Goal: Information Seeking & Learning: Learn about a topic

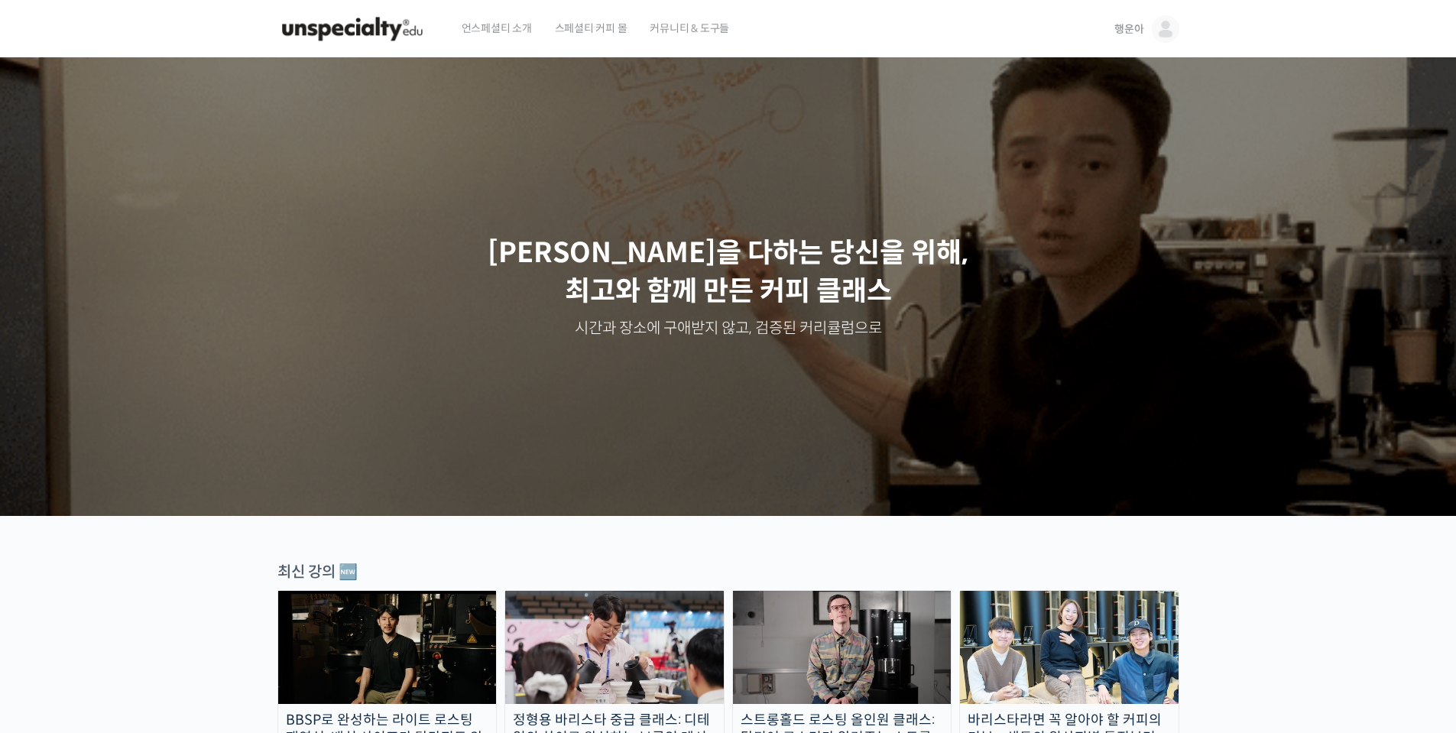
click at [1144, 37] on link "행운아" at bounding box center [1147, 29] width 64 height 58
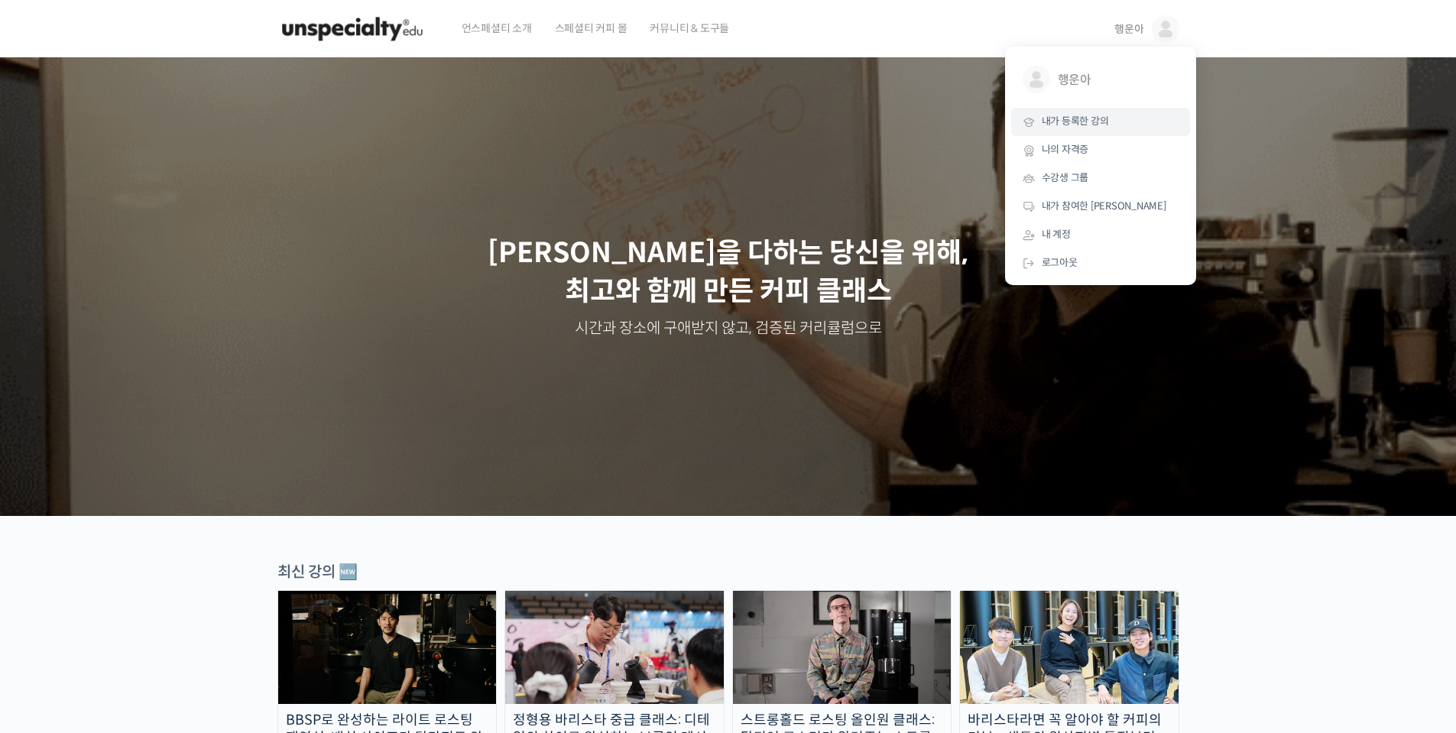
click at [1085, 128] on span "내가 등록한 강의" at bounding box center [1075, 121] width 67 height 13
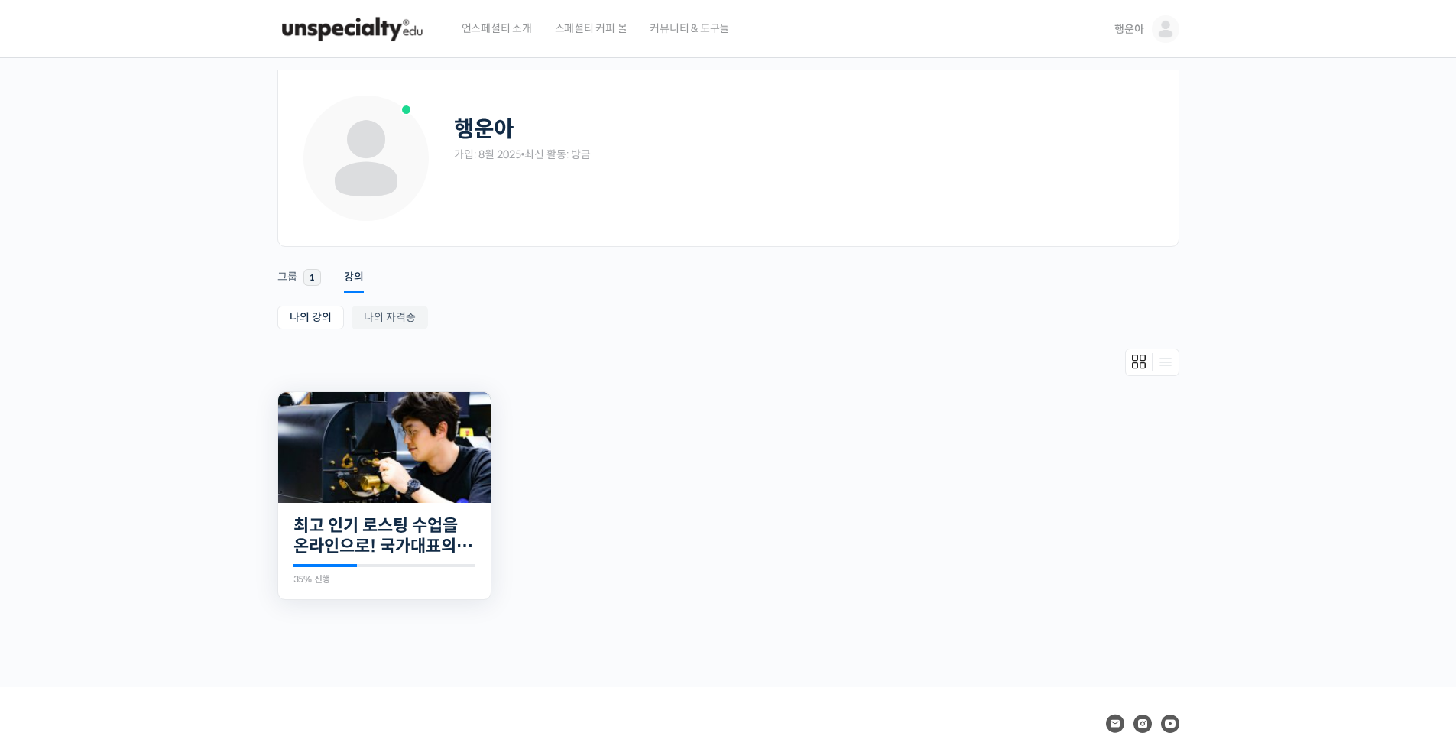
click at [422, 429] on img at bounding box center [384, 447] width 213 height 111
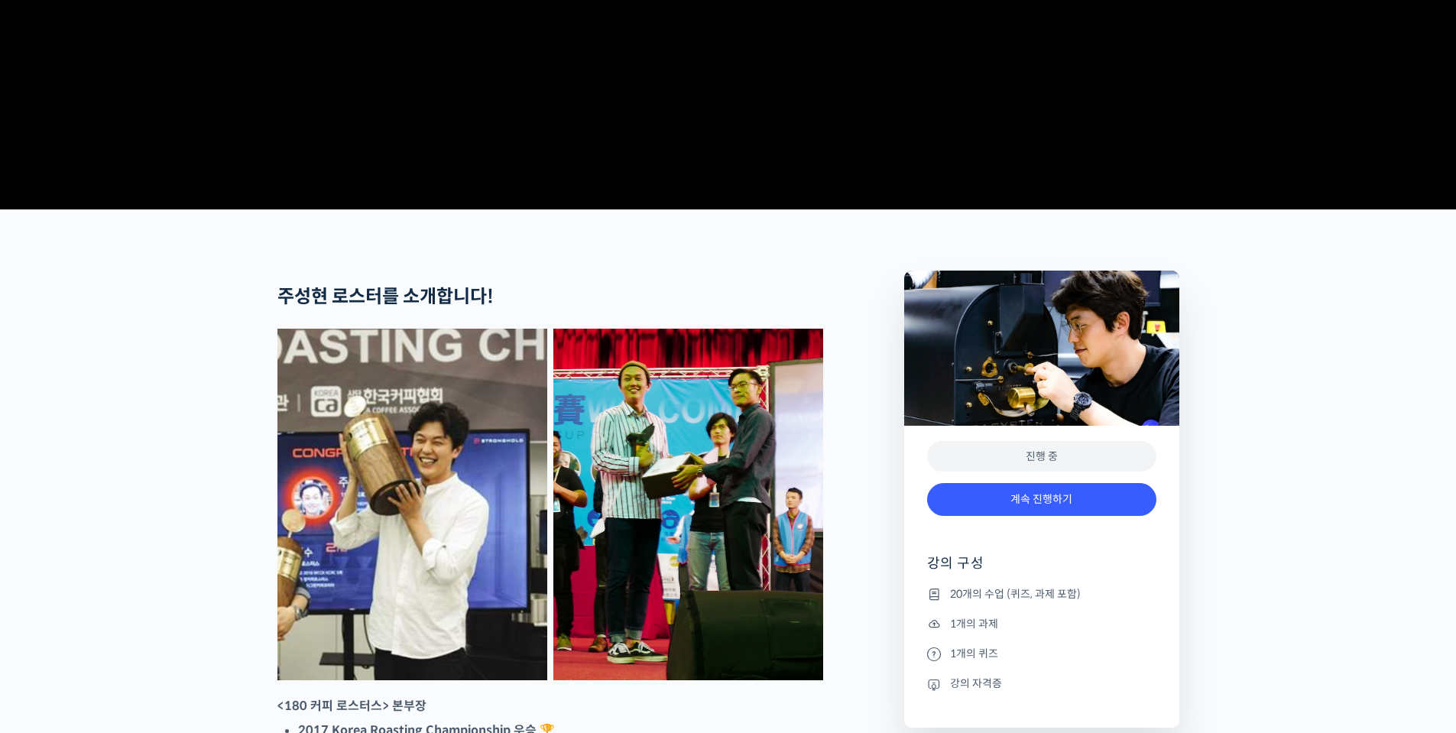
scroll to position [764, 0]
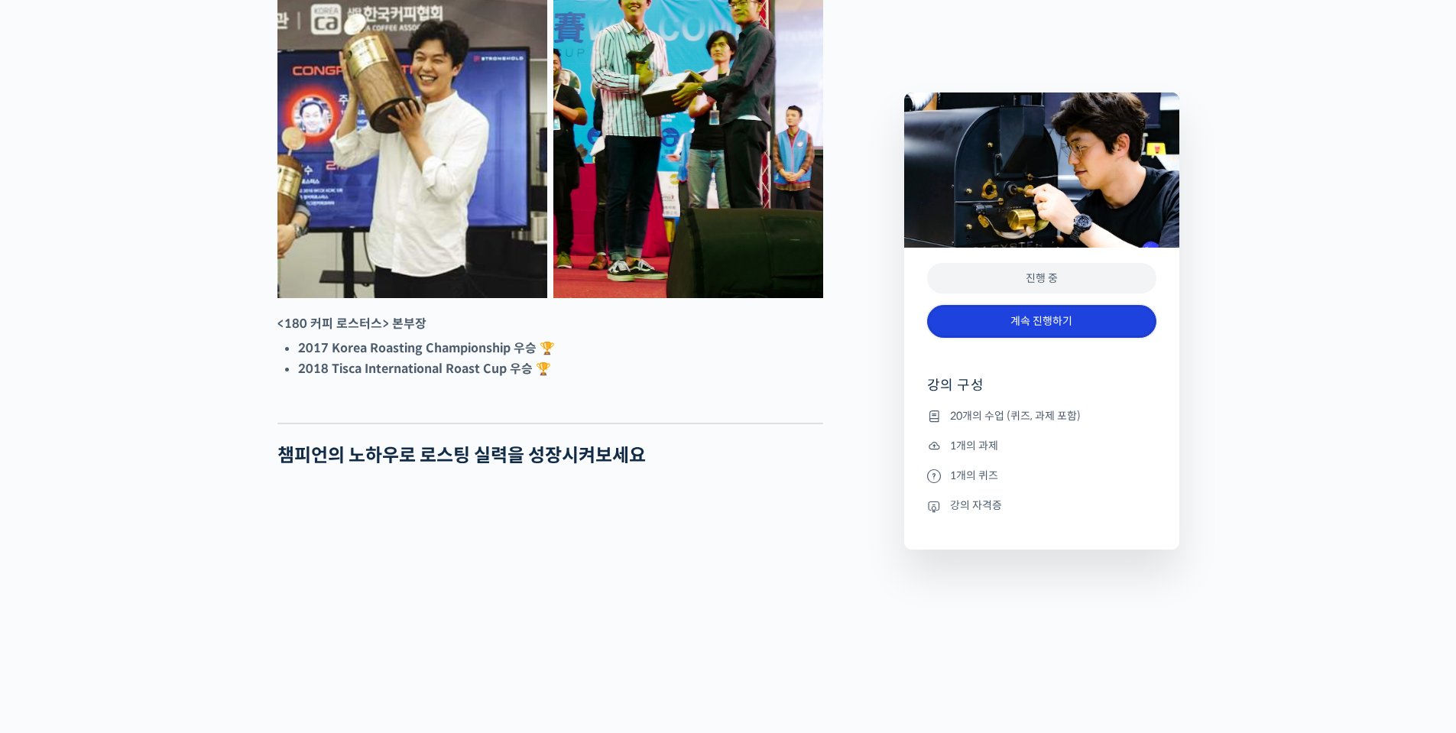
click at [993, 326] on link "계속 진행하기" at bounding box center [1041, 321] width 229 height 33
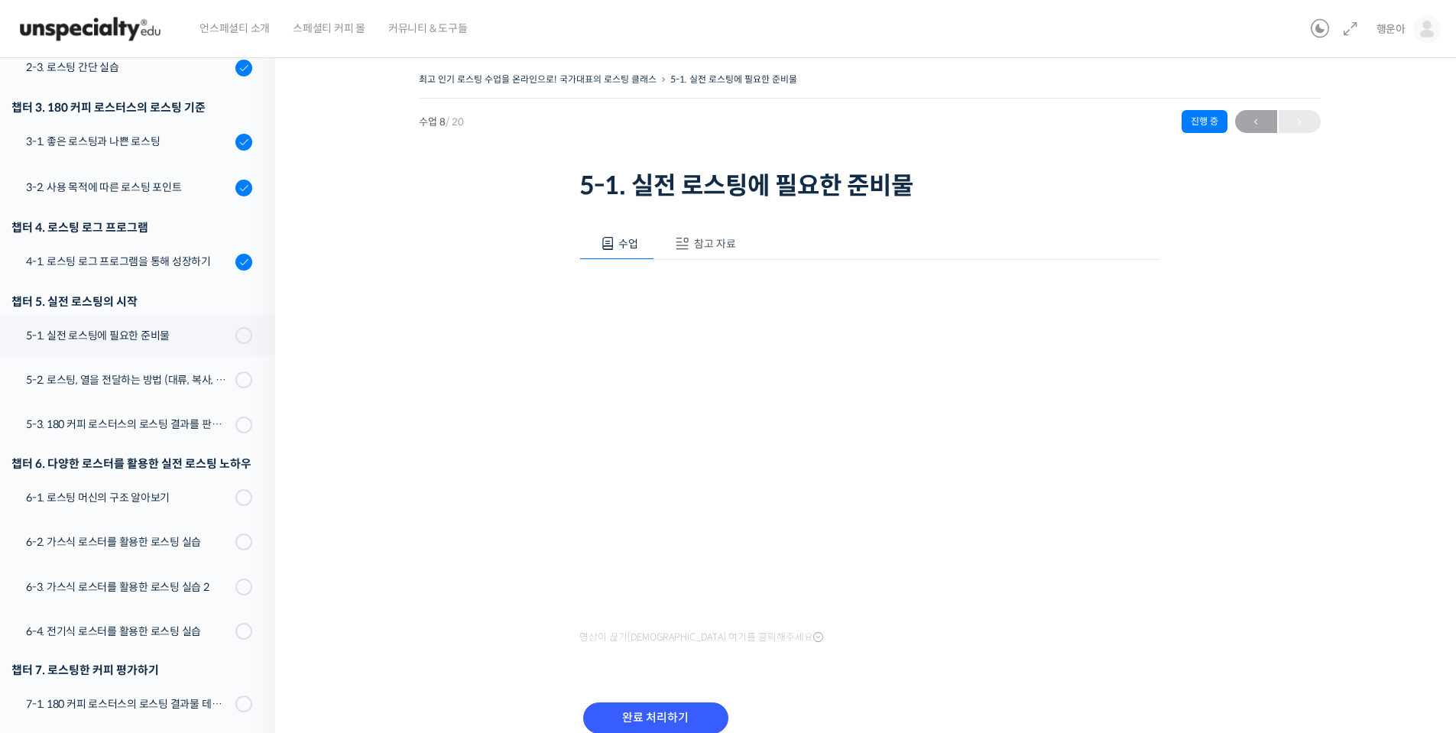
scroll to position [73, 0]
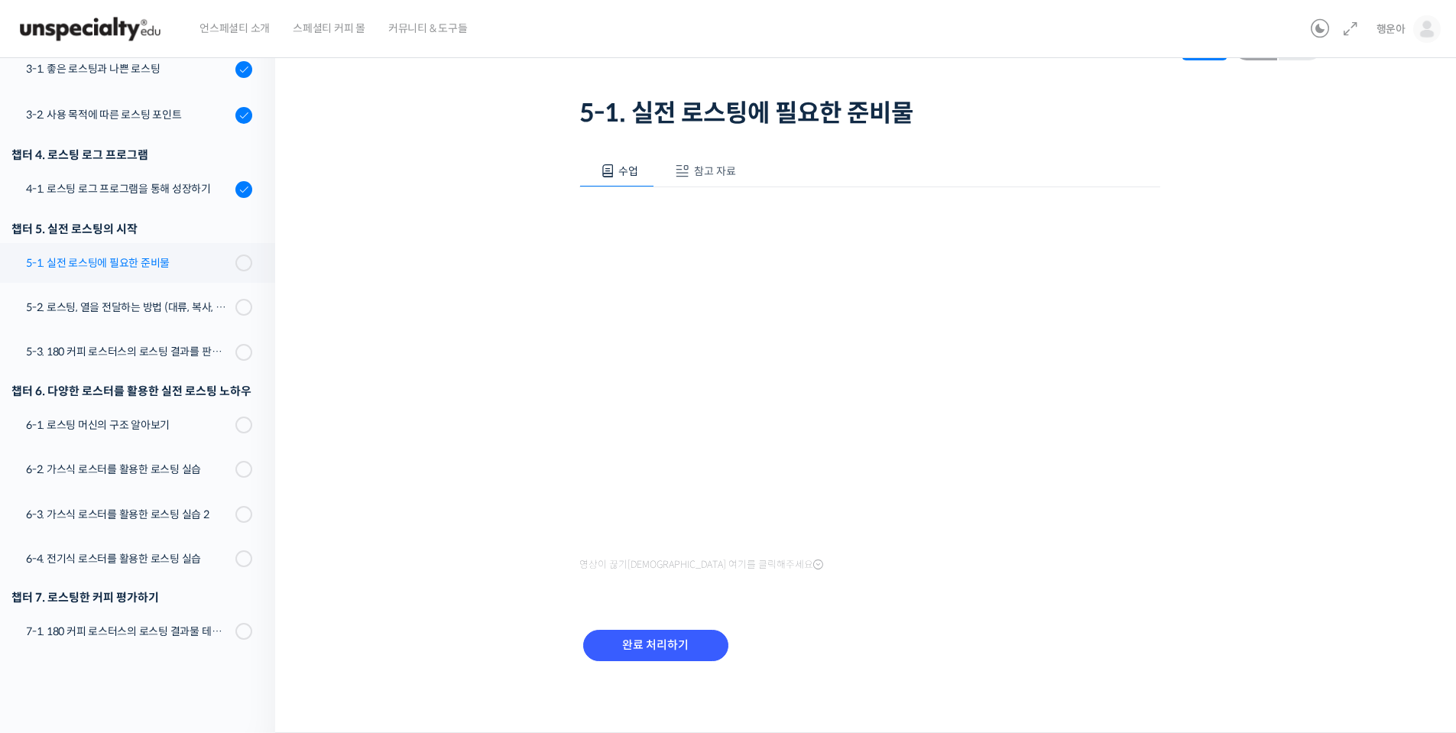
click at [151, 261] on div "5-1. 실전 로스팅에 필요한 준비물" at bounding box center [128, 263] width 205 height 17
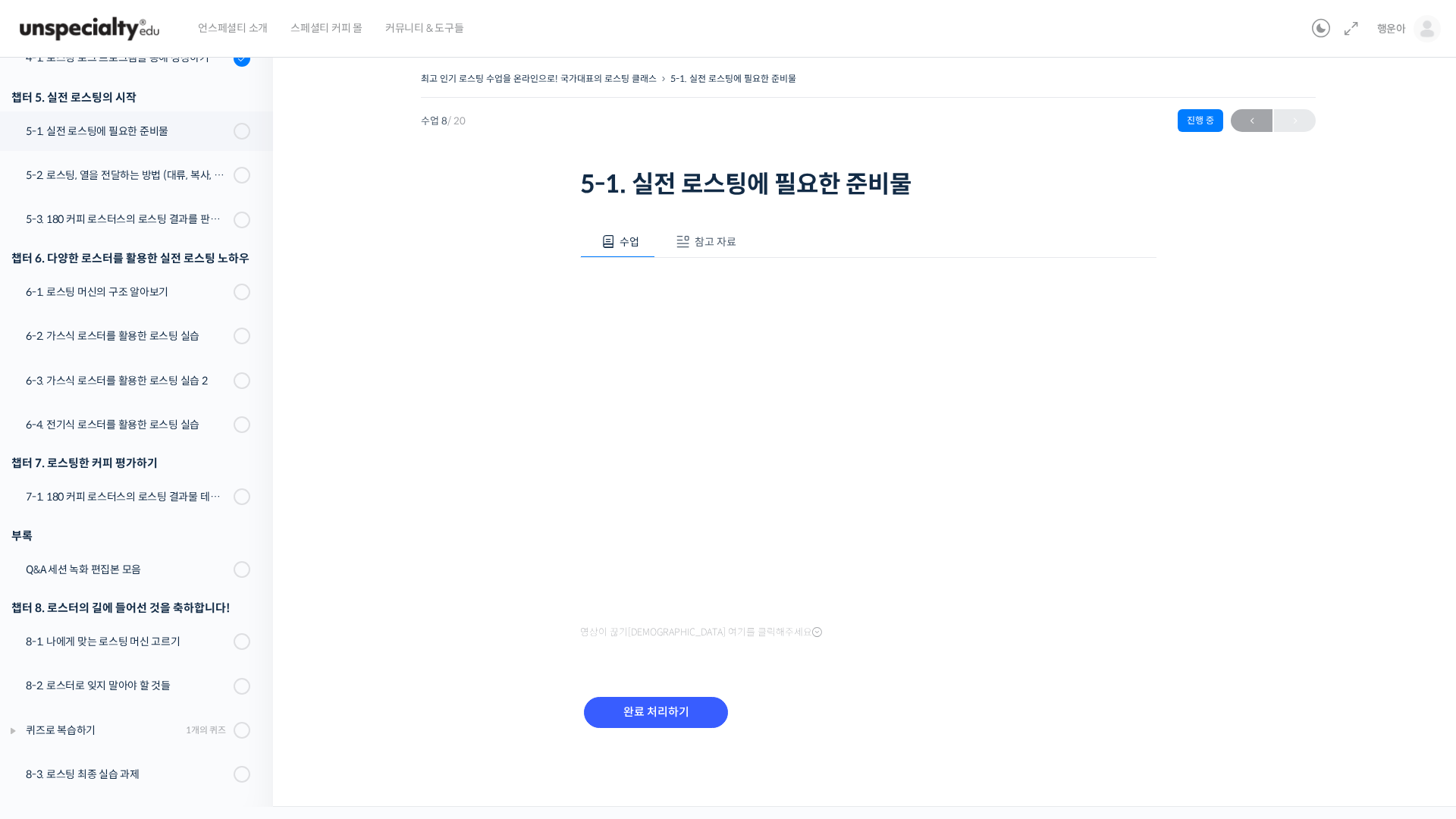
scroll to position [598, 0]
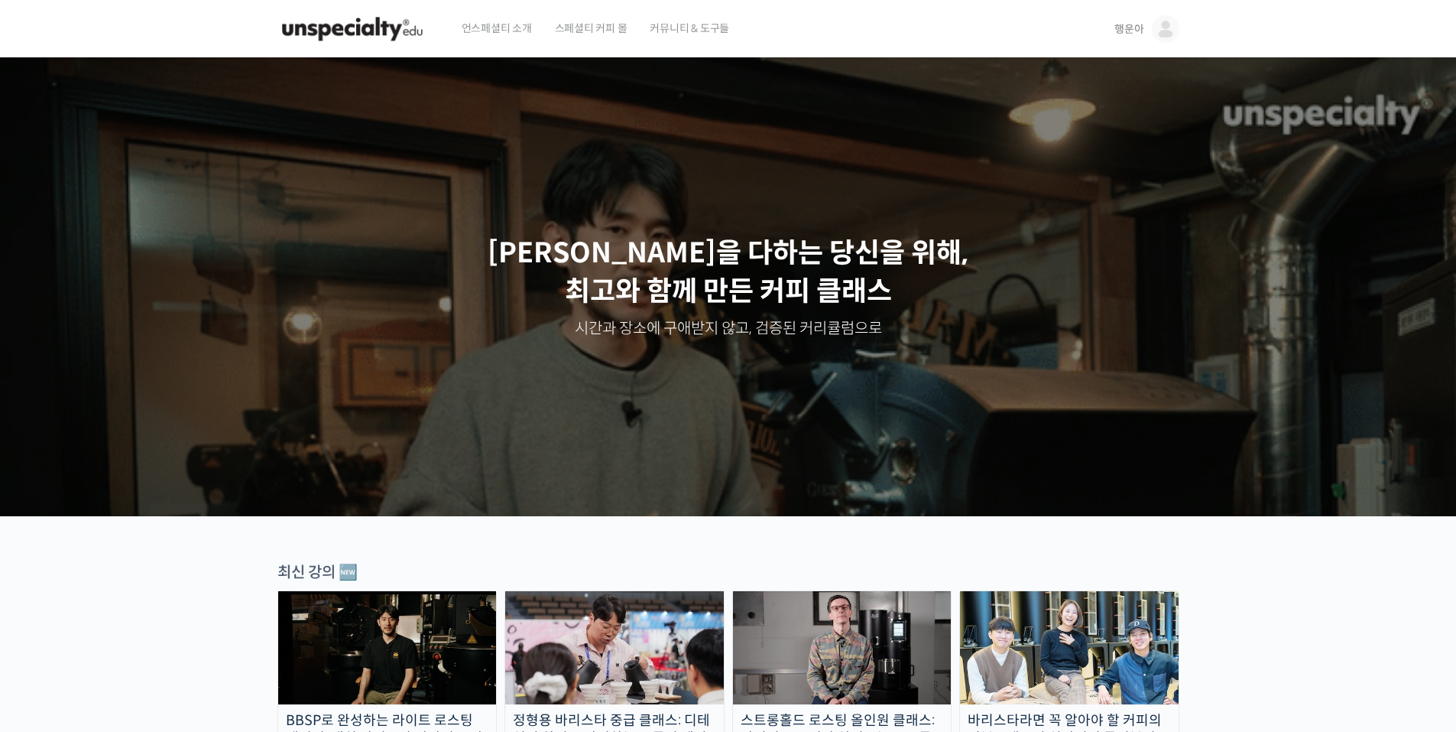
click at [1137, 31] on span "행운아" at bounding box center [1129, 29] width 29 height 14
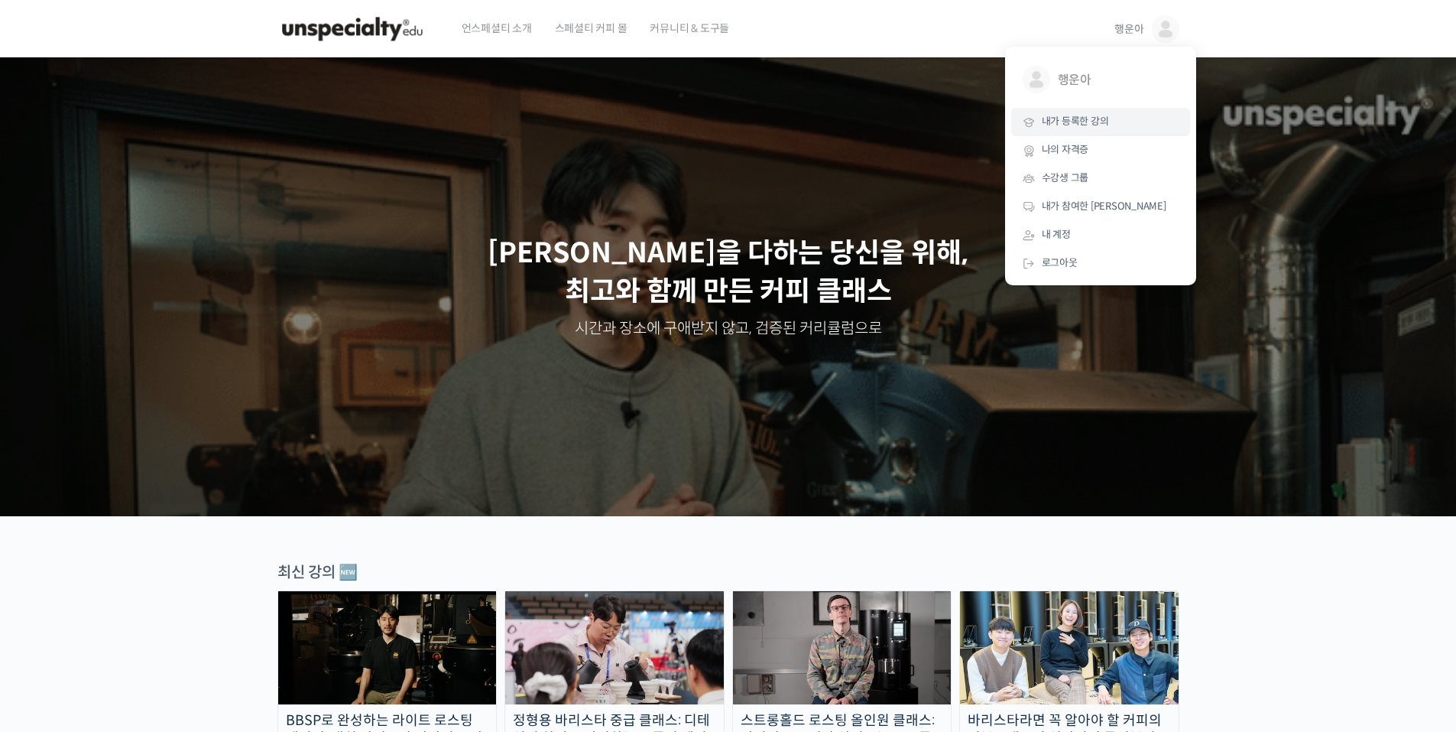
click at [1087, 122] on span "내가 등록한 강의" at bounding box center [1075, 121] width 67 height 13
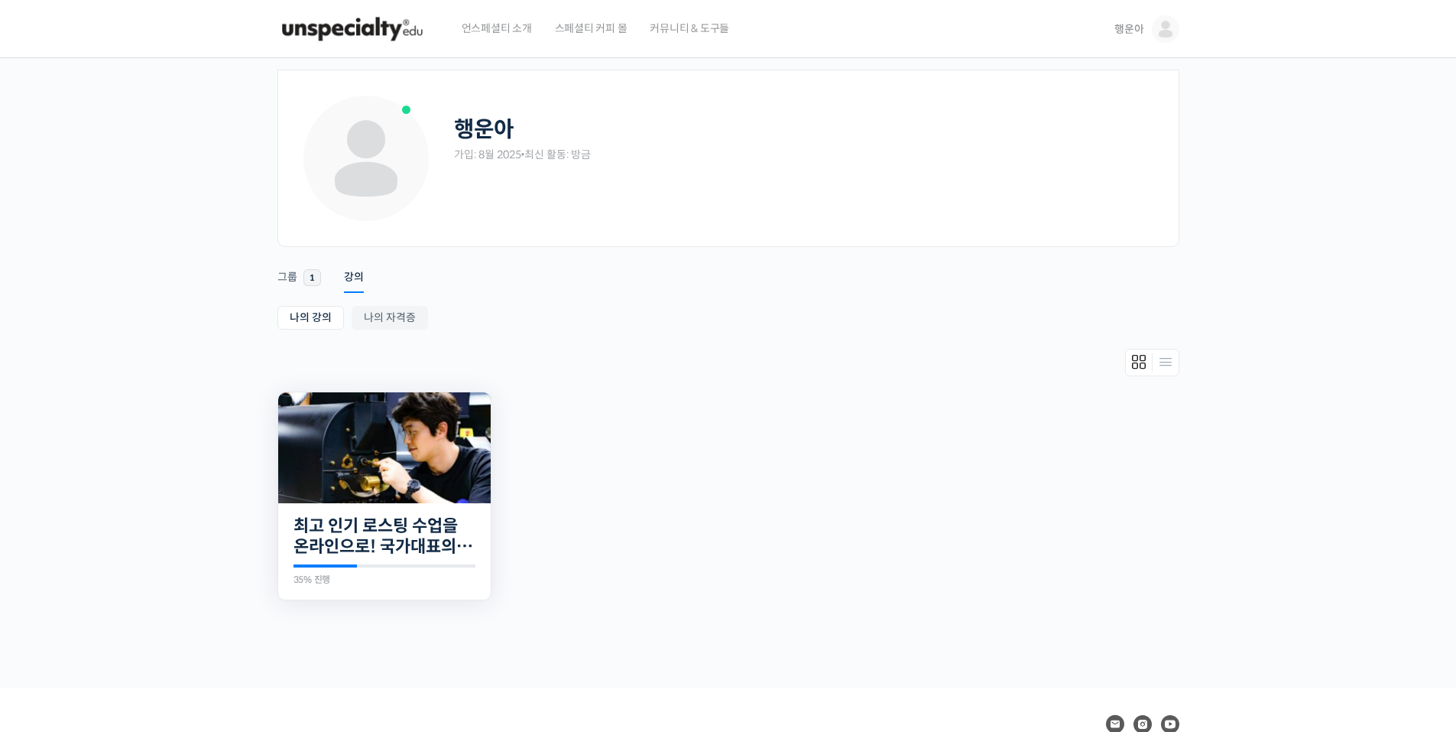
click at [382, 465] on img at bounding box center [384, 447] width 213 height 111
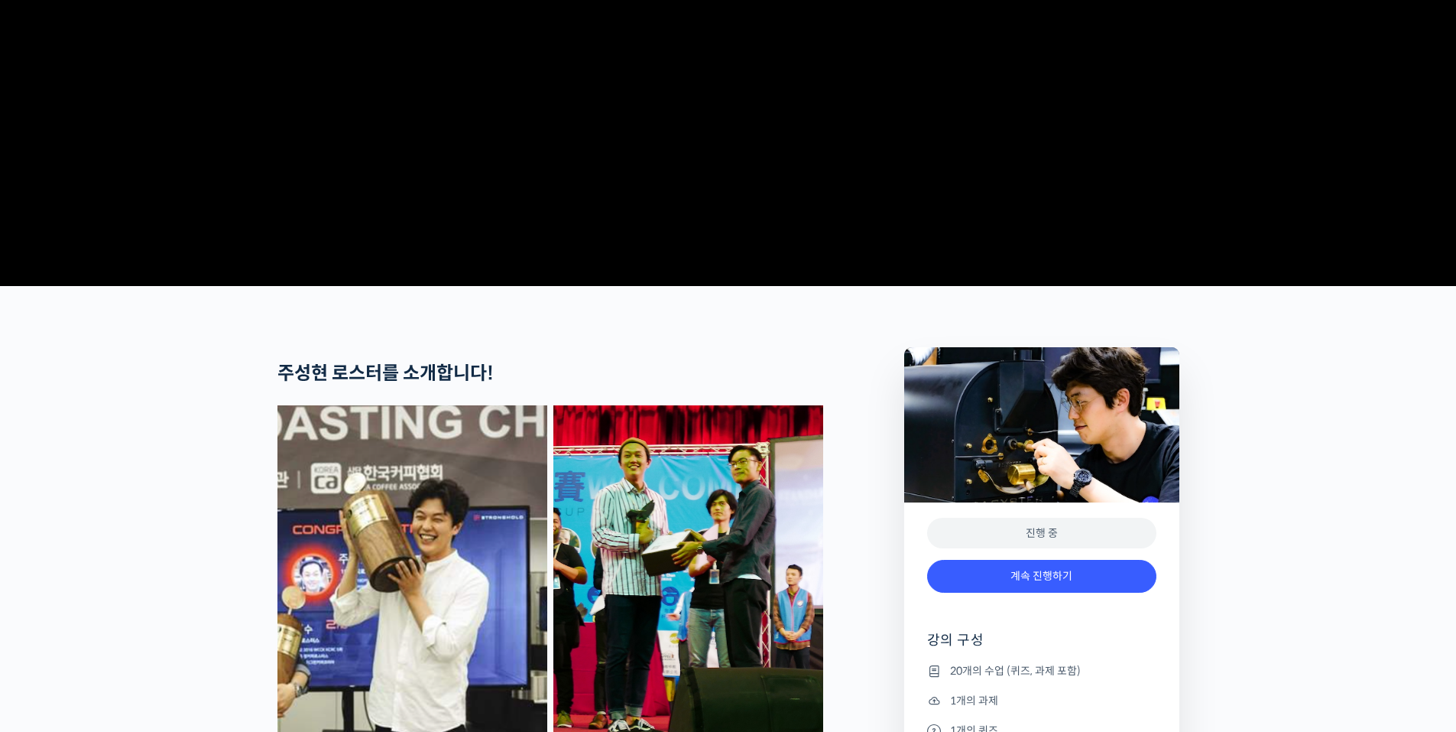
scroll to position [382, 0]
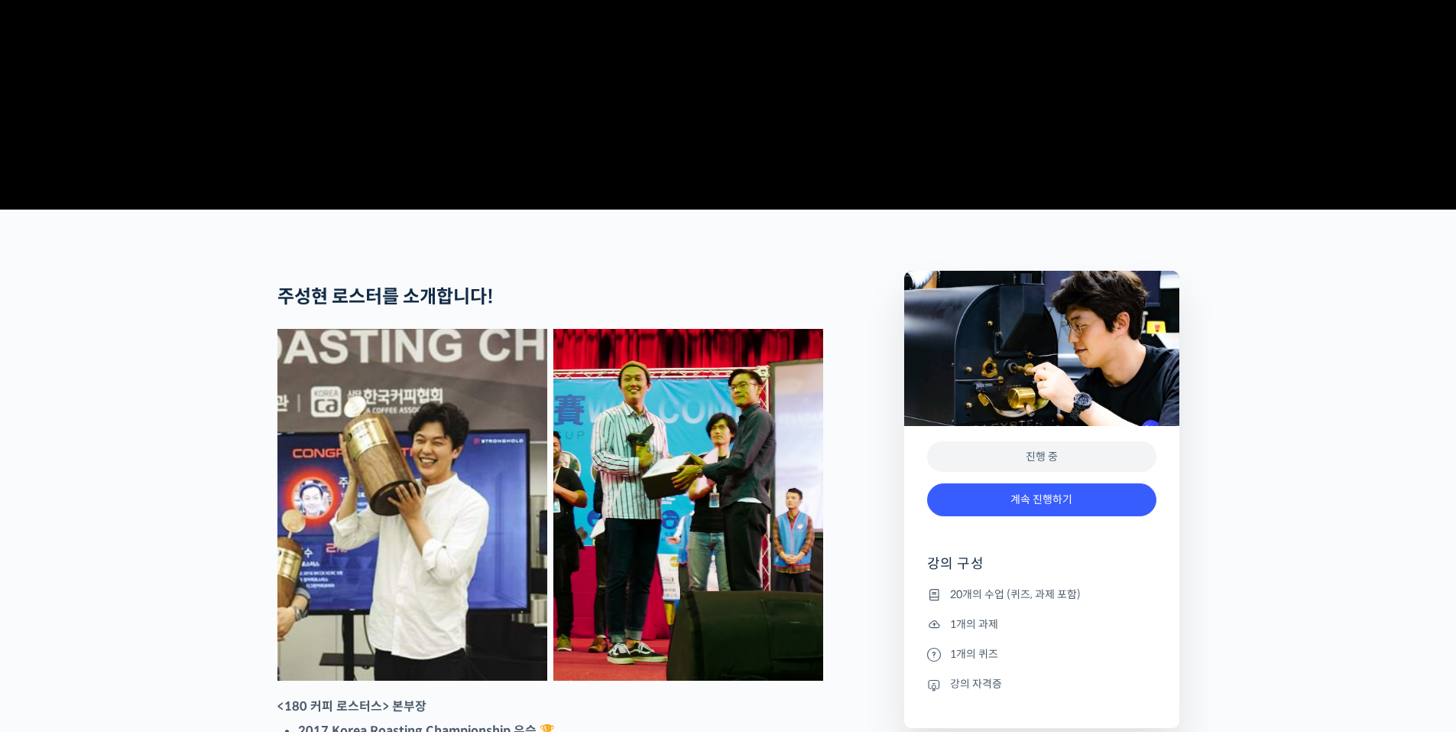
click at [998, 399] on img at bounding box center [1041, 348] width 275 height 155
click at [1085, 516] on link "계속 진행하기" at bounding box center [1041, 499] width 229 height 33
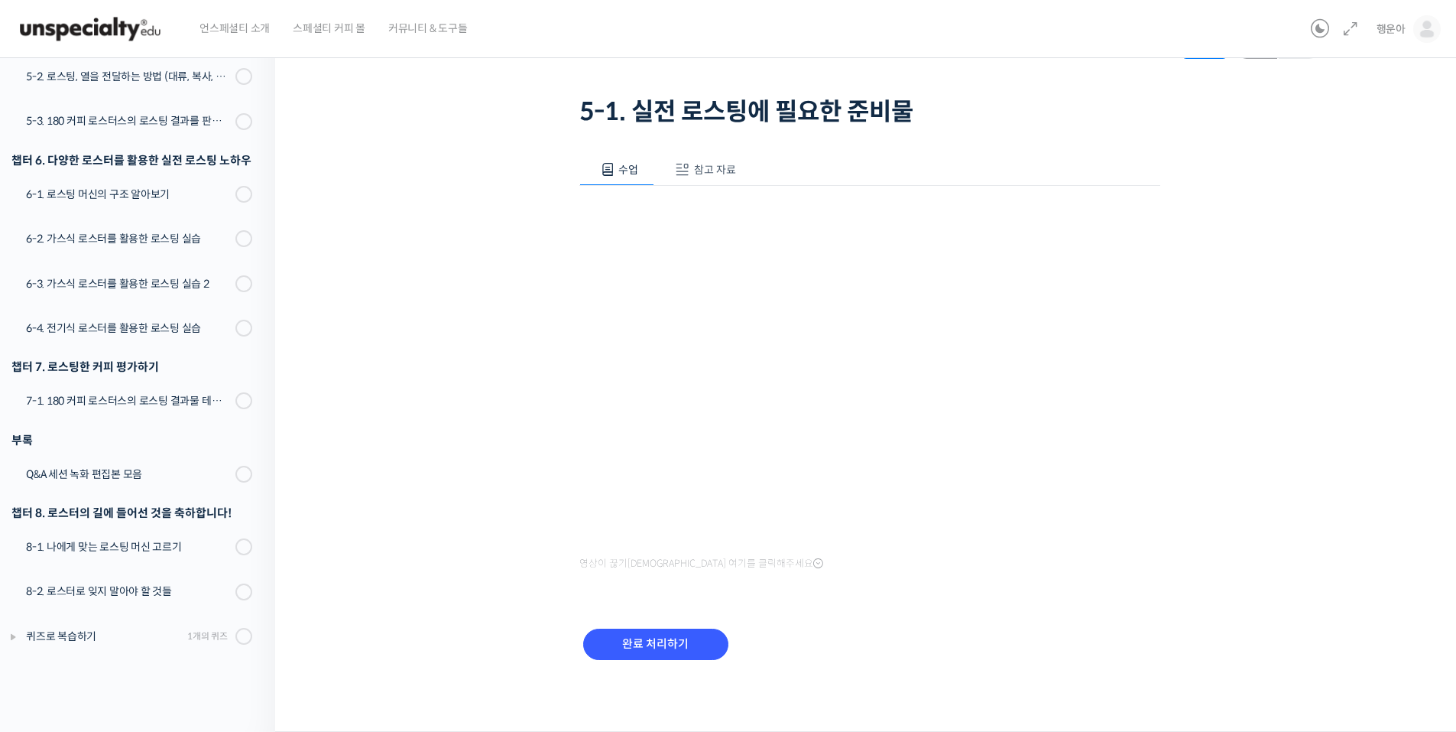
scroll to position [73, 0]
